Goal: Register for event/course

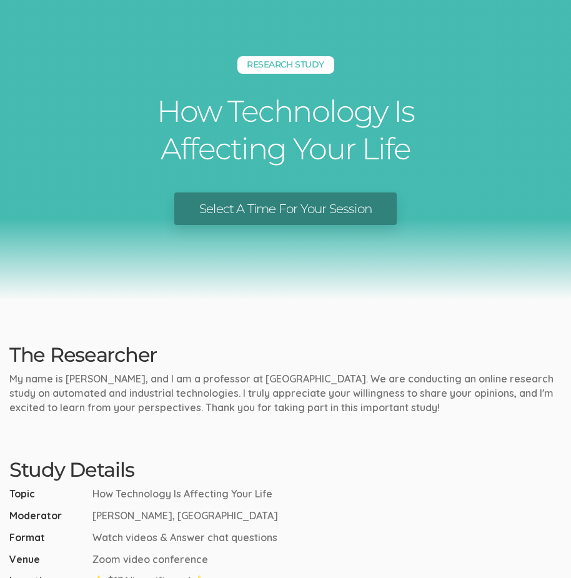
drag, startPoint x: 575, startPoint y: 235, endPoint x: 299, endPoint y: 429, distance: 337.3
click at [299, 429] on ui-view "Research Study How Technology Is Affecting Your Life Select A Time For Your Ses…" at bounding box center [285, 499] width 571 height 998
click at [306, 209] on link "Select A Time For Your Session" at bounding box center [285, 208] width 222 height 33
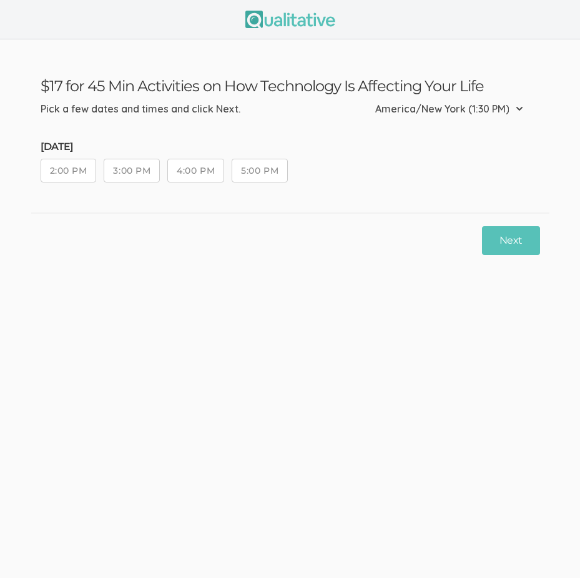
click at [520, 107] on select "Etc/GMT-14 (7:30 AM) Pacific/Kiritimati (7:30 AM) Etc/GMT-13 (6:30 AM) Pacific/…" at bounding box center [453, 108] width 156 height 27
click at [265, 167] on button "5:00 PM" at bounding box center [260, 171] width 56 height 24
click at [525, 239] on button "Next" at bounding box center [510, 240] width 57 height 29
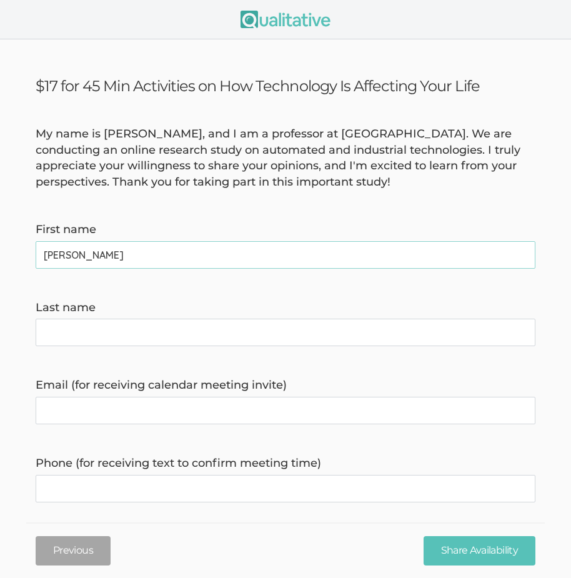
type name "[PERSON_NAME]"
click at [46, 329] on name "Last name" at bounding box center [286, 332] width 500 height 27
type name "[PERSON_NAME]"
click at [48, 410] on invite\) "Email (for receiving calendar meeting invite)" at bounding box center [286, 410] width 500 height 27
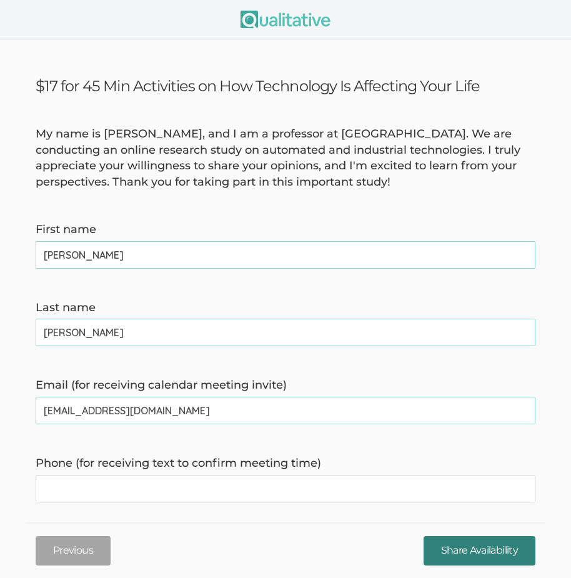
type invite\) "[EMAIL_ADDRESS][DOMAIN_NAME]"
click at [471, 548] on input "Share Availability" at bounding box center [480, 550] width 112 height 29
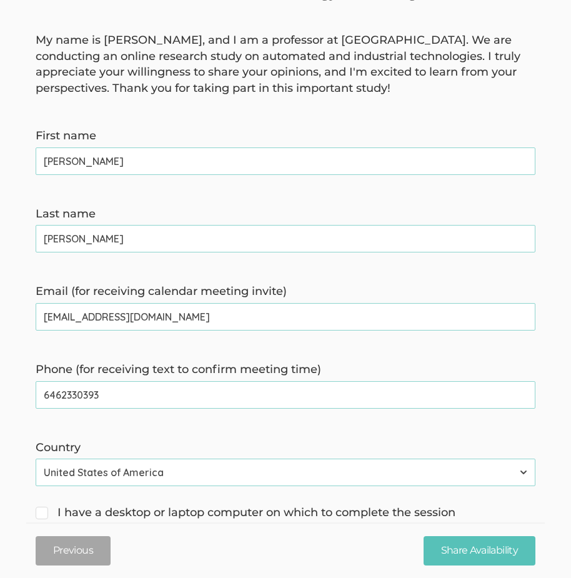
type time\) "6462330393"
click at [43, 511] on input "I have a desktop or laptop computer on which to complete the session" at bounding box center [40, 511] width 8 height 8
checkbox input "true"
click at [480, 548] on input "Share Availability" at bounding box center [480, 550] width 112 height 29
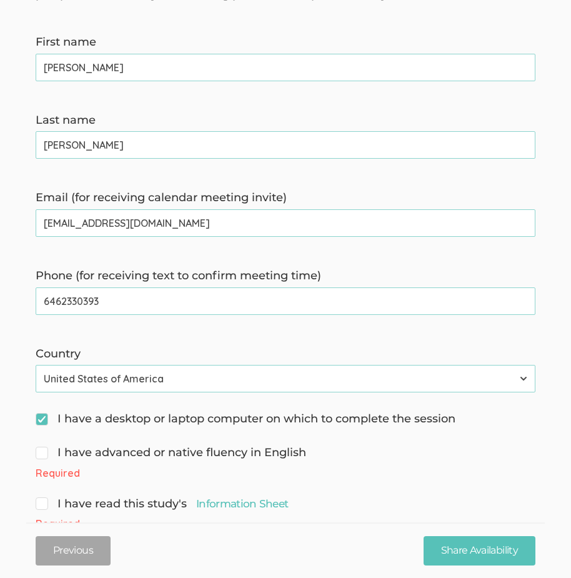
click at [46, 450] on span "I have advanced or native fluency in English" at bounding box center [171, 453] width 271 height 16
click at [44, 450] on input "I have advanced or native fluency in English" at bounding box center [40, 451] width 8 height 8
checkbox input "true"
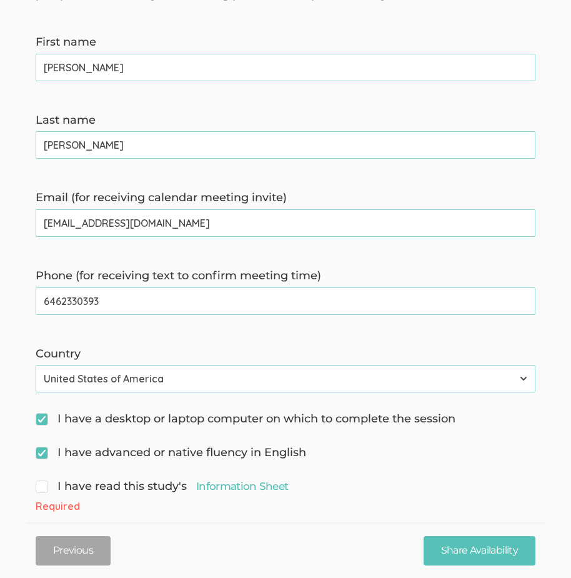
click at [42, 489] on span "I have read this study's Information Sheet" at bounding box center [162, 487] width 252 height 16
click at [42, 489] on input "I have read this study's Information Sheet" at bounding box center [40, 485] width 8 height 8
checkbox input "true"
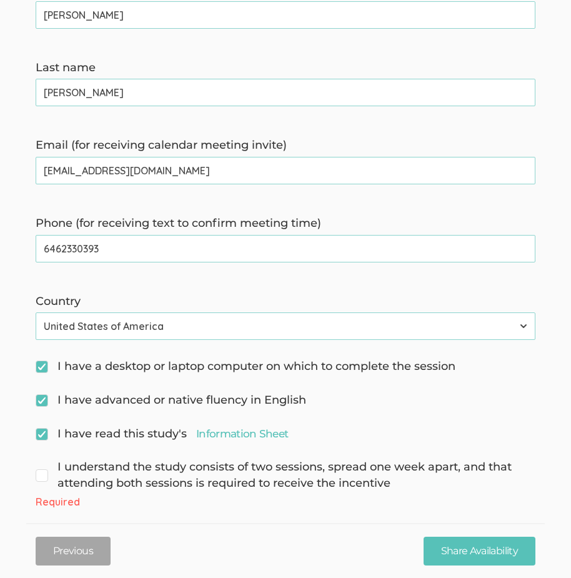
scroll to position [257, 0]
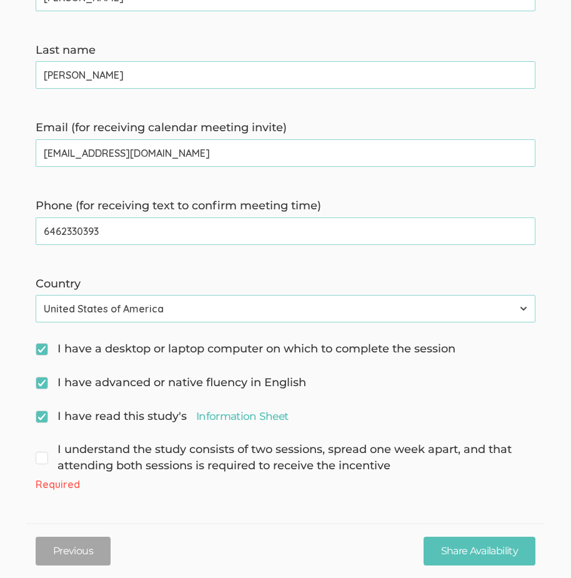
click at [45, 455] on span "I understand the study consists of two sessions, spread one week apart, and tha…" at bounding box center [286, 458] width 500 height 32
click at [44, 452] on input "I understand the study consists of two sessions, spread one week apart, and tha…" at bounding box center [40, 448] width 8 height 8
checkbox input "true"
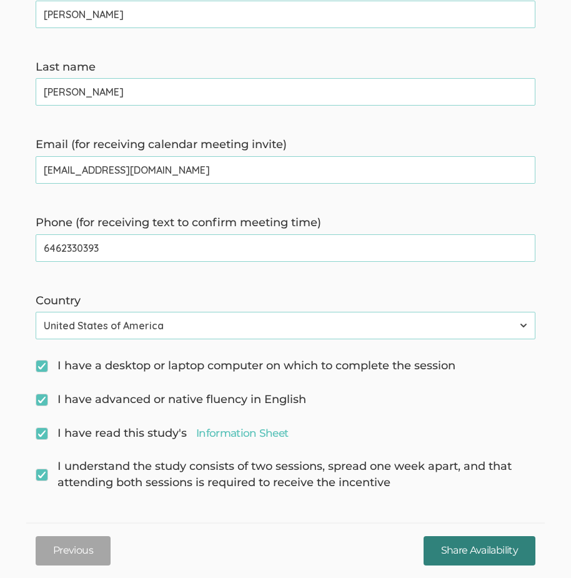
click at [480, 546] on input "Share Availability" at bounding box center [480, 550] width 112 height 29
